Goal: Information Seeking & Learning: Learn about a topic

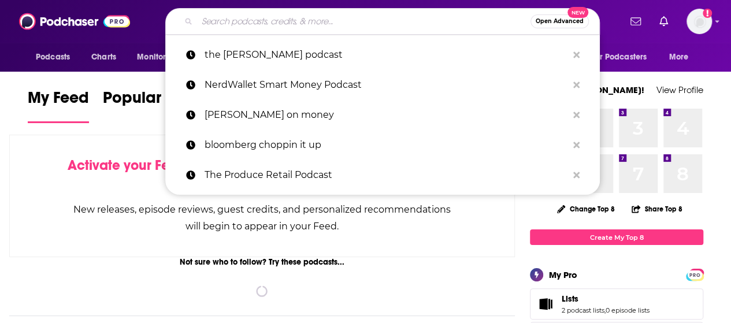
click at [273, 19] on input "Search podcasts, credits, & more..." at bounding box center [363, 21] width 333 height 18
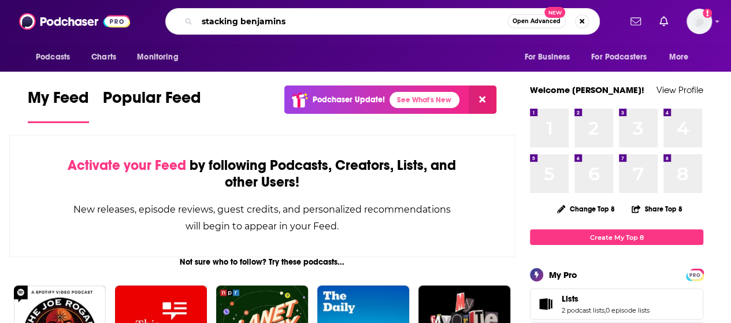
type input "stacking benjamins"
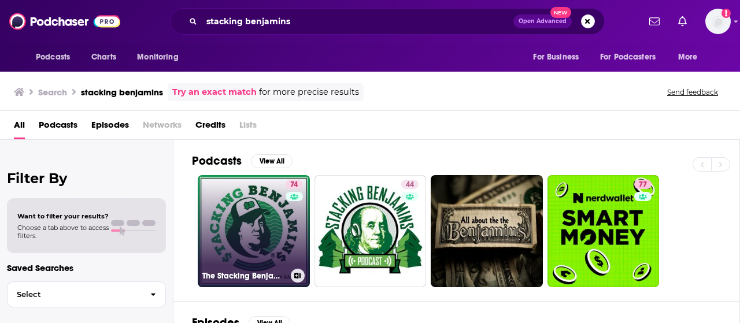
click at [268, 207] on link "74 The Stacking Benjamins Show" at bounding box center [254, 231] width 112 height 112
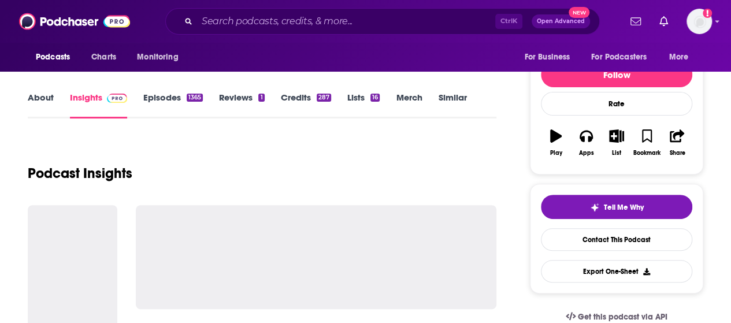
scroll to position [58, 0]
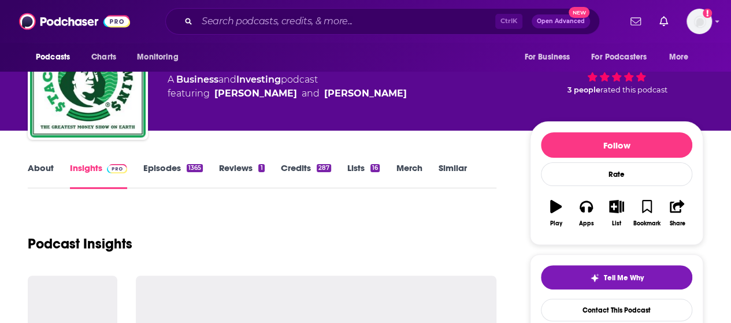
click at [34, 170] on link "About" at bounding box center [41, 175] width 26 height 27
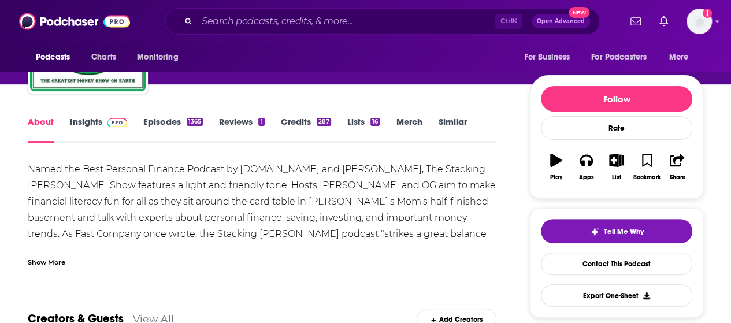
scroll to position [116, 0]
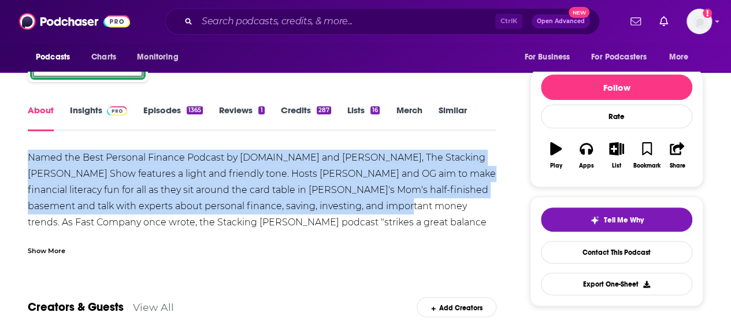
drag, startPoint x: 24, startPoint y: 158, endPoint x: 357, endPoint y: 206, distance: 336.3
copy div "Named the Best Personal Finance Podcast by [DOMAIN_NAME] and [PERSON_NAME], The…"
click at [89, 112] on link "Insights" at bounding box center [98, 118] width 57 height 27
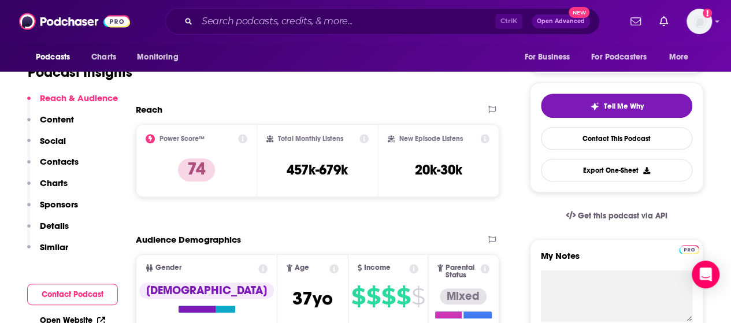
scroll to position [231, 0]
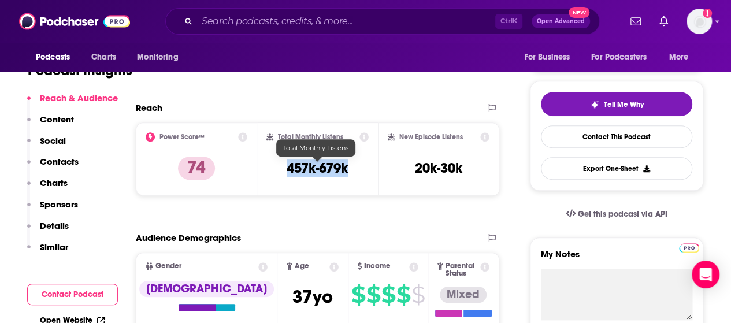
drag, startPoint x: 281, startPoint y: 170, endPoint x: 362, endPoint y: 167, distance: 81.0
click at [362, 167] on div "Total Monthly Listens 457k-679k" at bounding box center [317, 158] width 103 height 53
copy h3 "457k-679k"
click at [65, 164] on p "Contacts" at bounding box center [59, 161] width 39 height 11
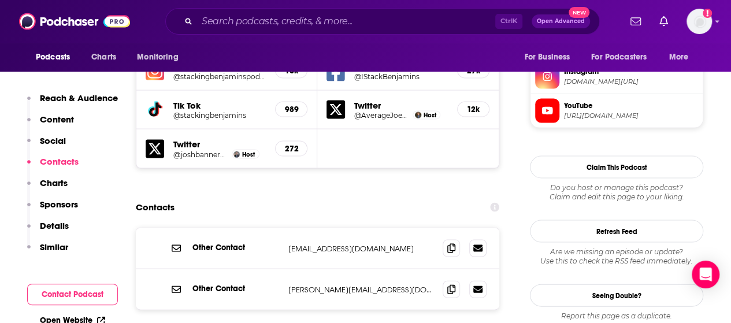
scroll to position [1117, 0]
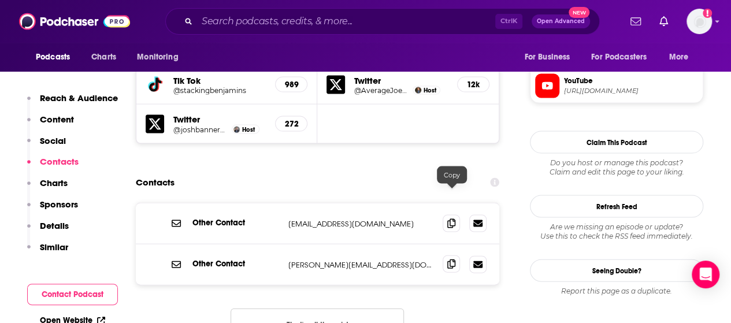
click at [454, 259] on icon at bounding box center [451, 263] width 8 height 9
